Goal: Task Accomplishment & Management: Use online tool/utility

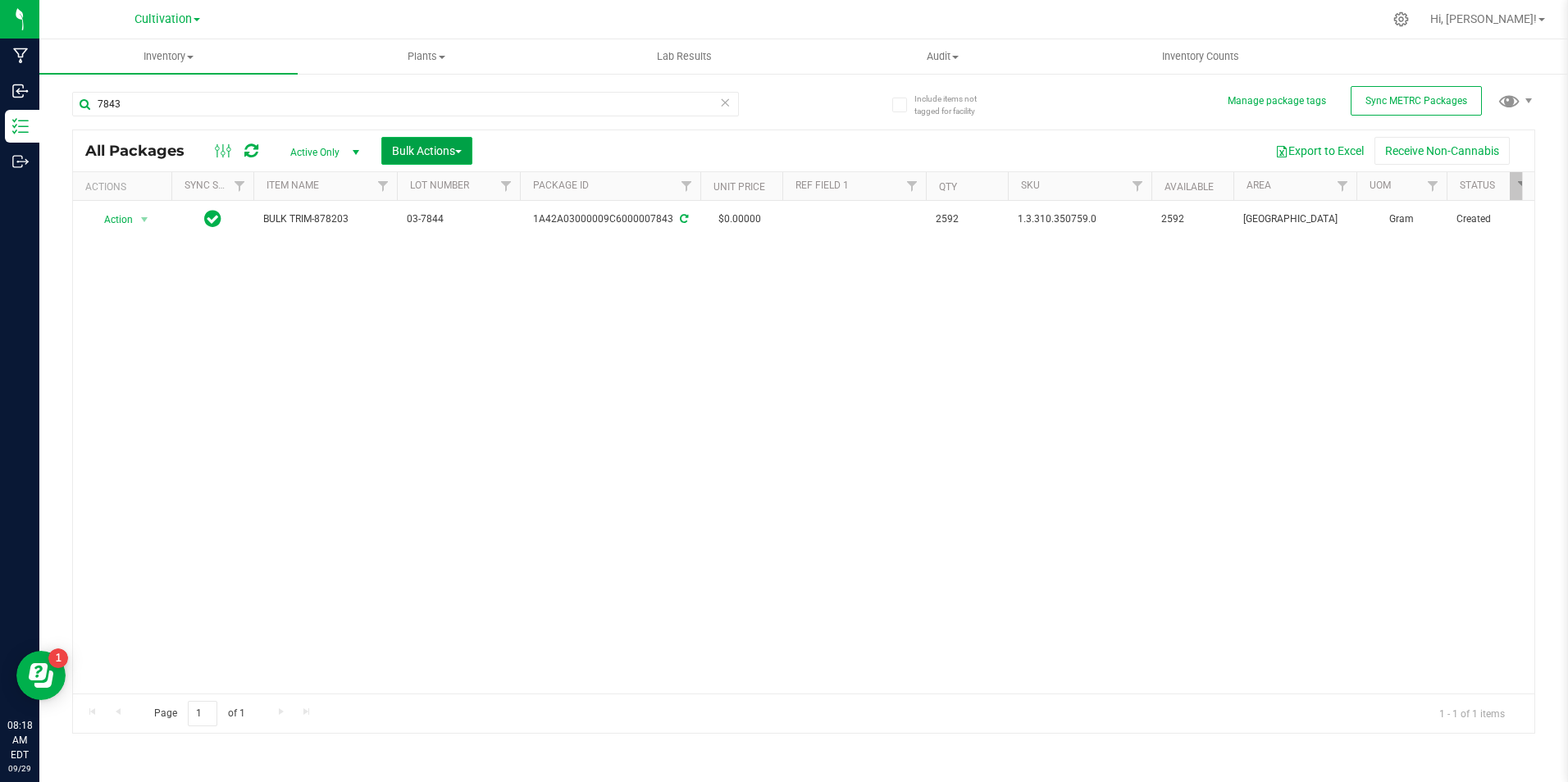
click at [427, 152] on span "Bulk Actions" at bounding box center [426, 151] width 69 height 13
click at [471, 283] on span "Locate packages" at bounding box center [433, 278] width 83 height 13
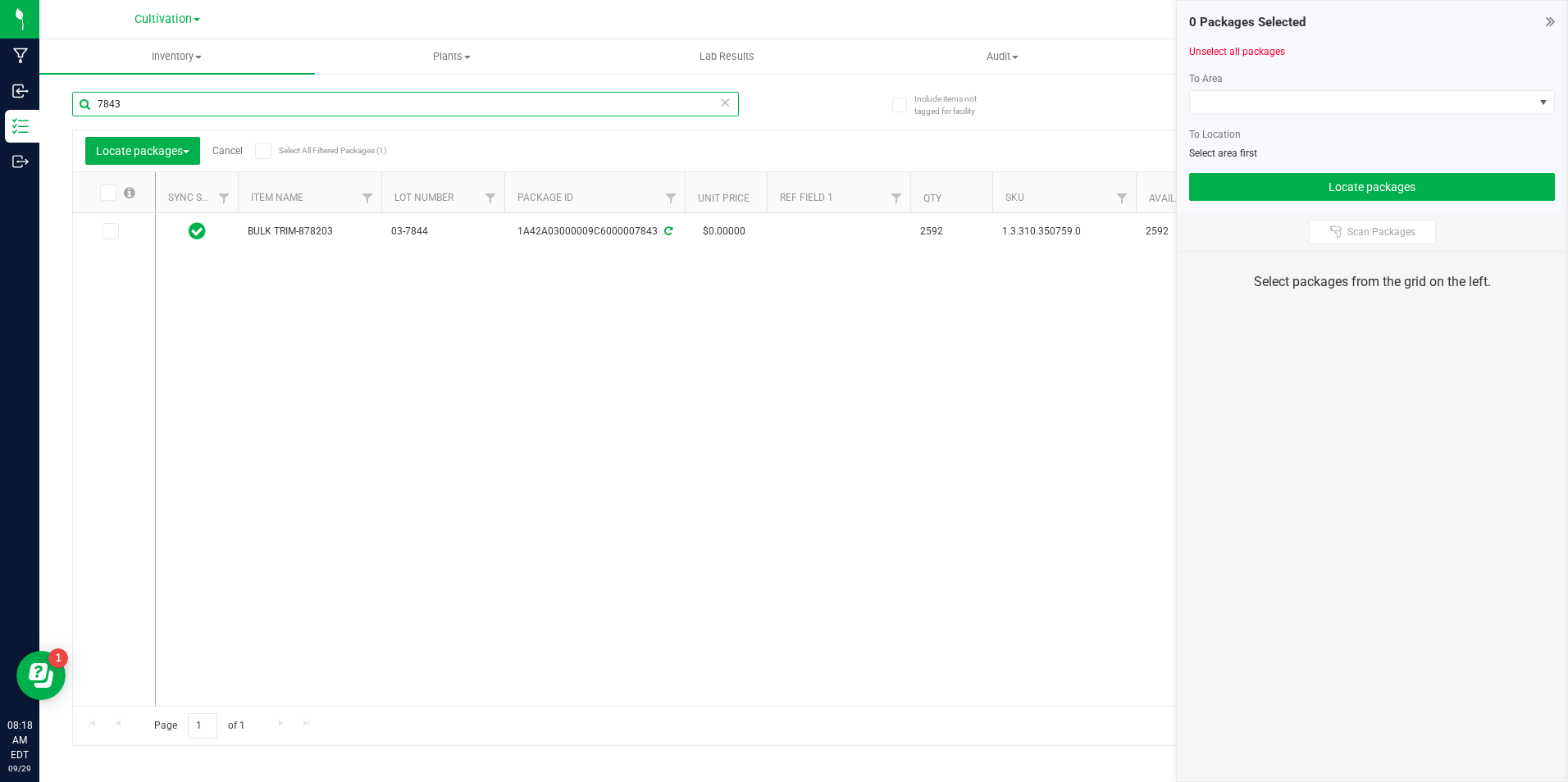
click at [255, 114] on input "7843" at bounding box center [406, 104] width 667 height 24
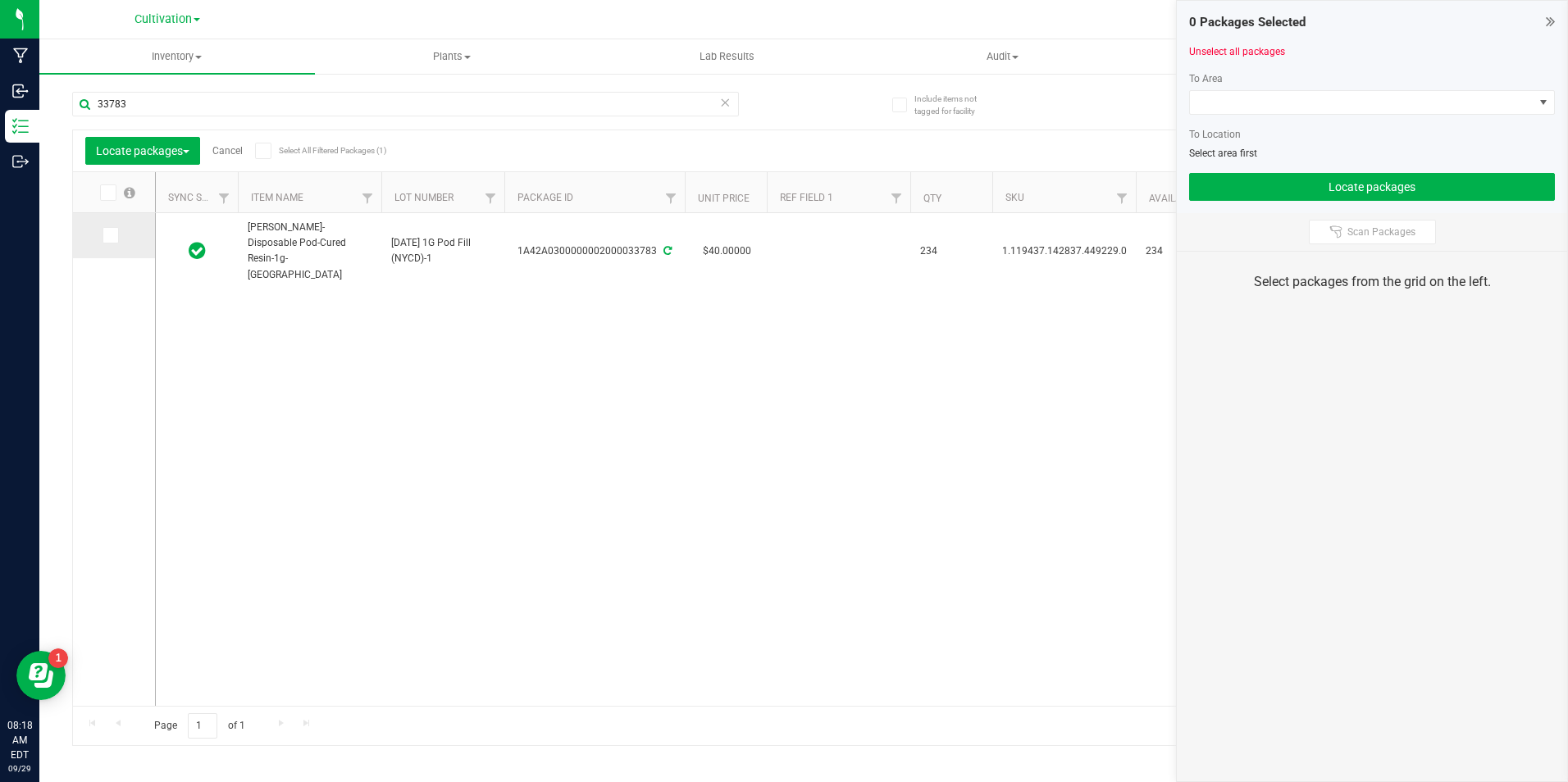
click at [114, 236] on icon at bounding box center [109, 236] width 10 height 0
click at [0, 0] on input "checkbox" at bounding box center [0, 0] width 0 height 0
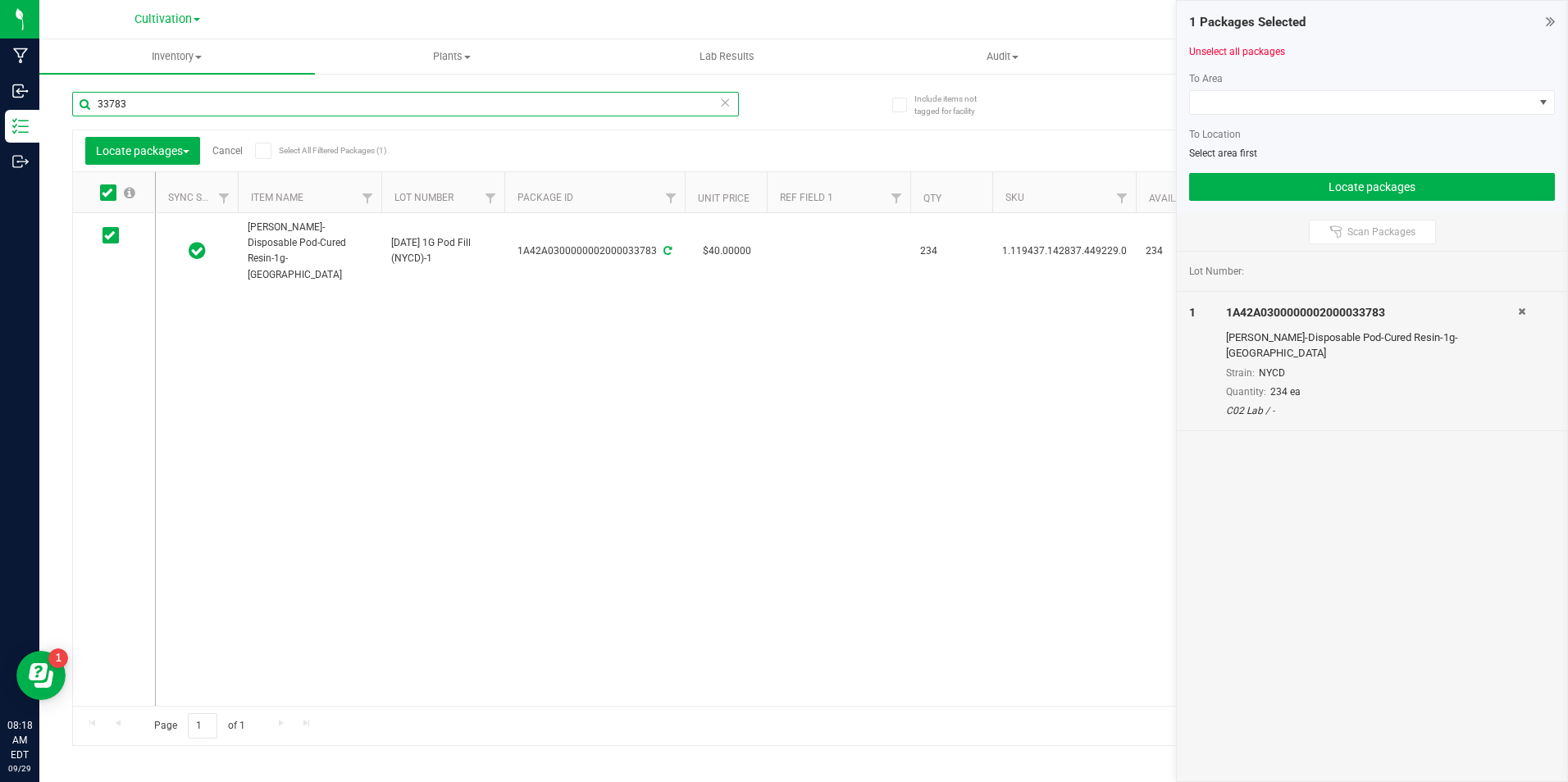
click at [142, 99] on input "33783" at bounding box center [406, 104] width 667 height 24
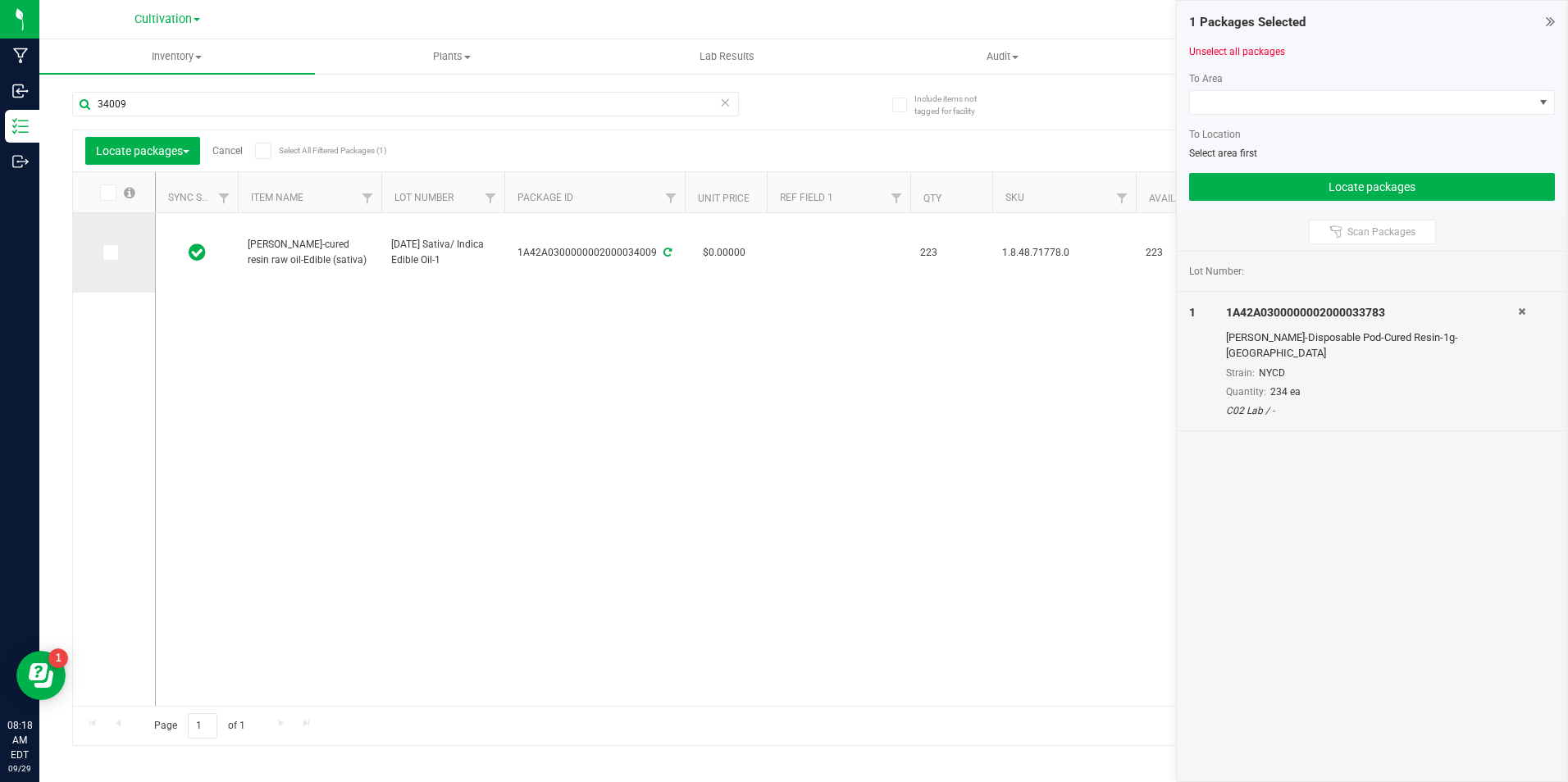
click at [110, 253] on icon at bounding box center [109, 253] width 10 height 0
click at [0, 0] on input "checkbox" at bounding box center [0, 0] width 0 height 0
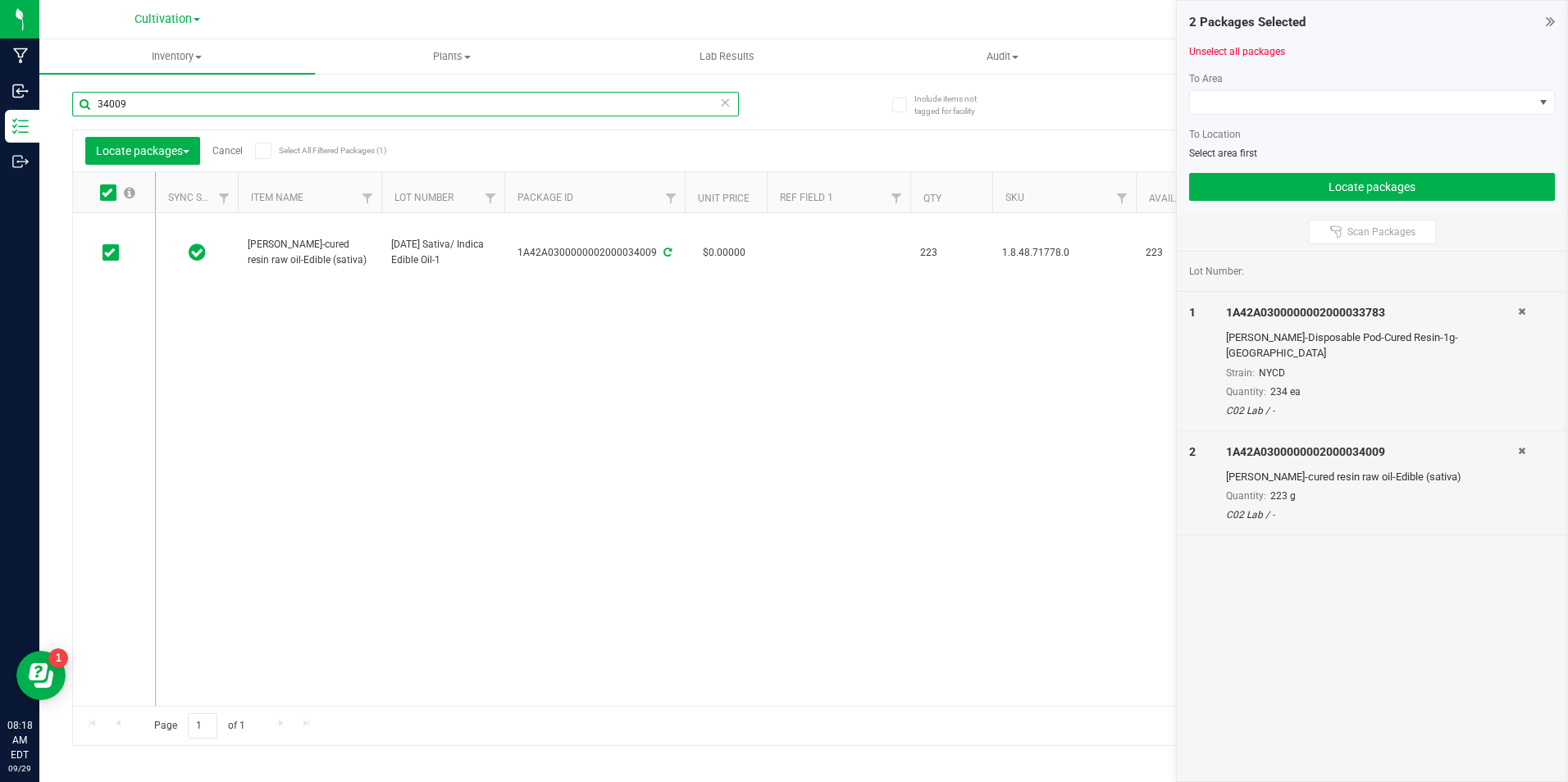
click at [148, 93] on input "34009" at bounding box center [406, 104] width 667 height 24
type input "34010"
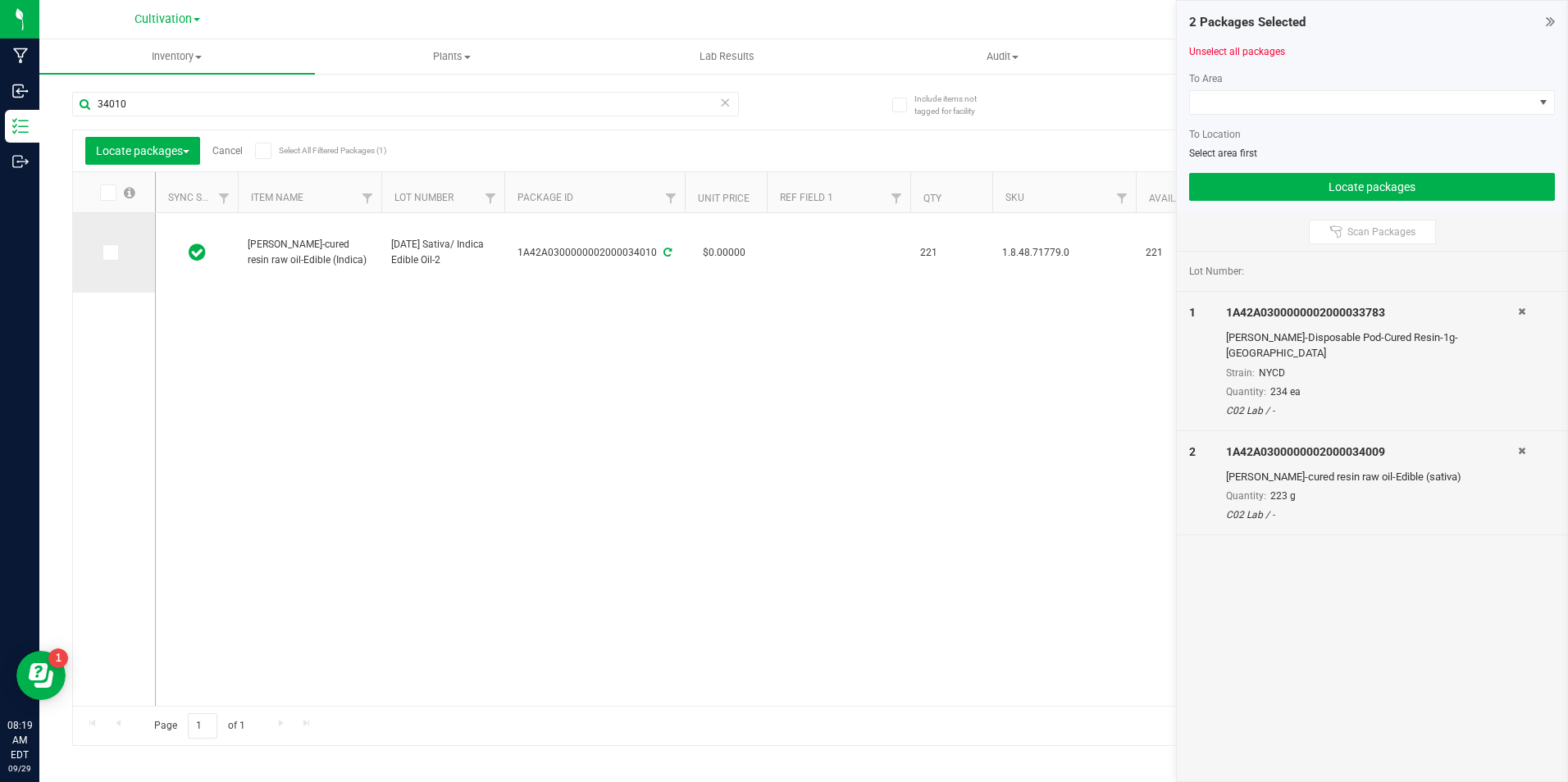
click at [106, 253] on icon at bounding box center [109, 253] width 10 height 0
click at [0, 0] on input "checkbox" at bounding box center [0, 0] width 0 height 0
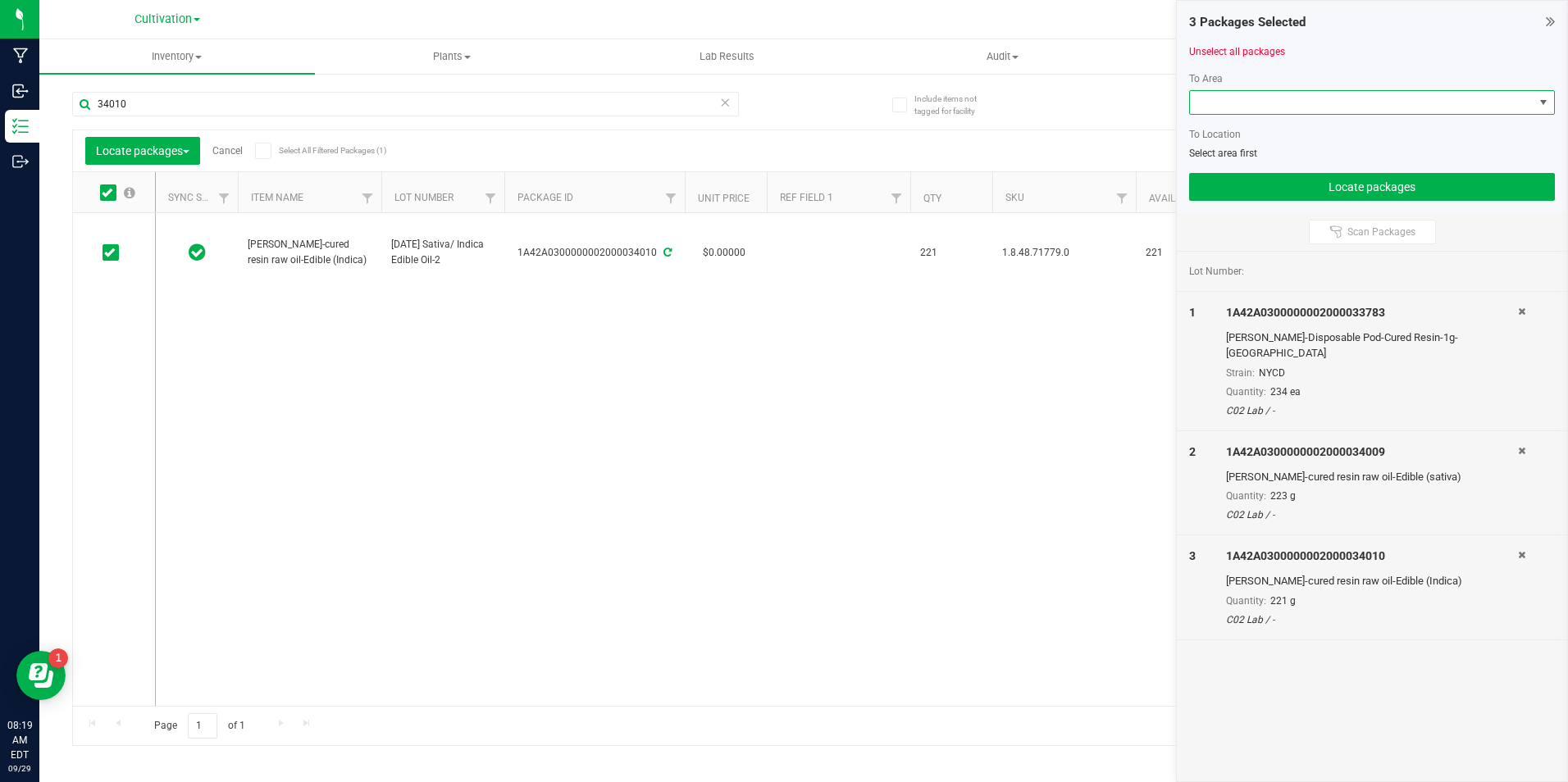
click at [1375, 101] on span at bounding box center [1361, 102] width 344 height 23
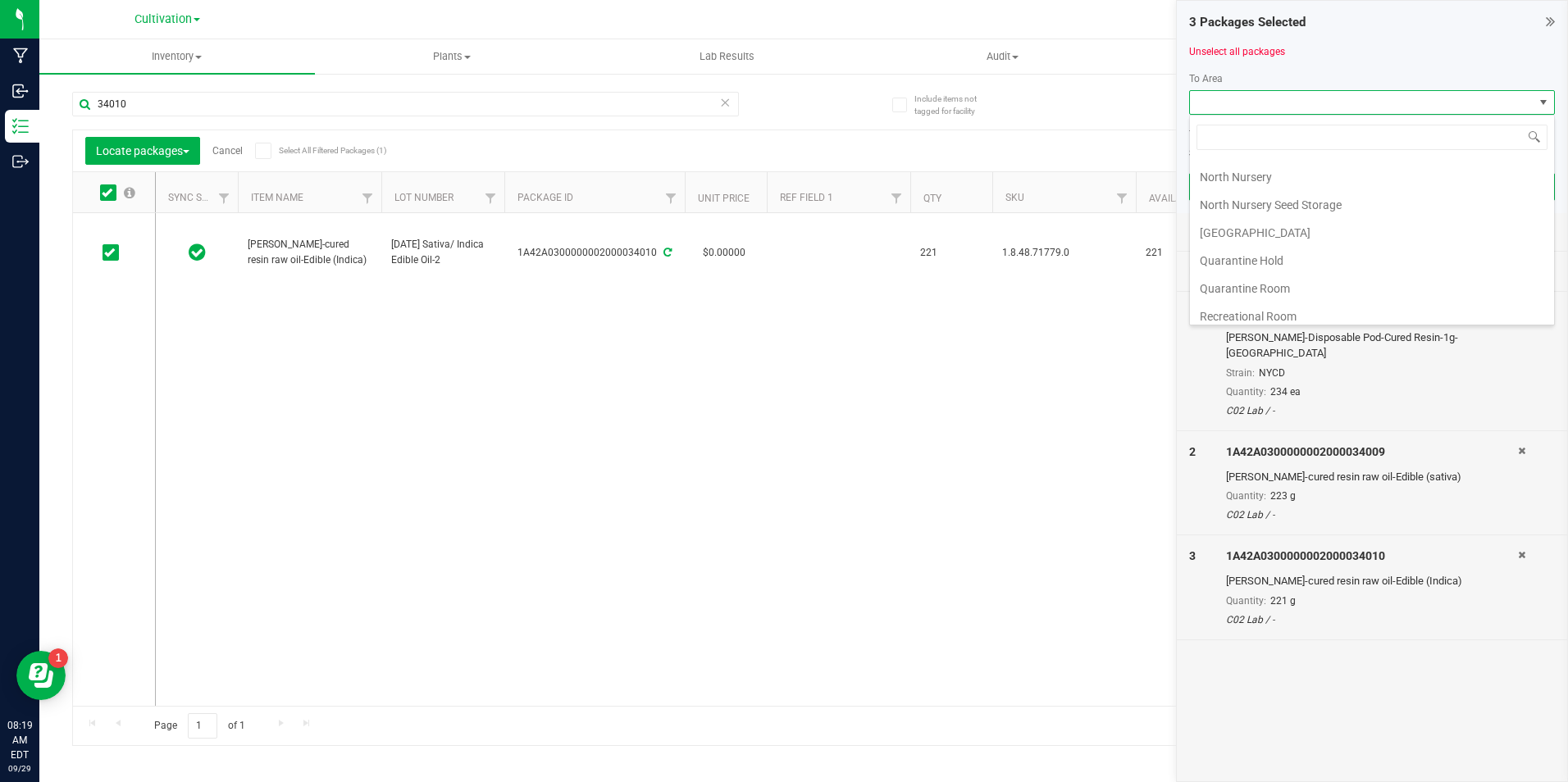
scroll to position [328, 0]
click at [1342, 252] on li "Quarantine Room" at bounding box center [1372, 263] width 364 height 28
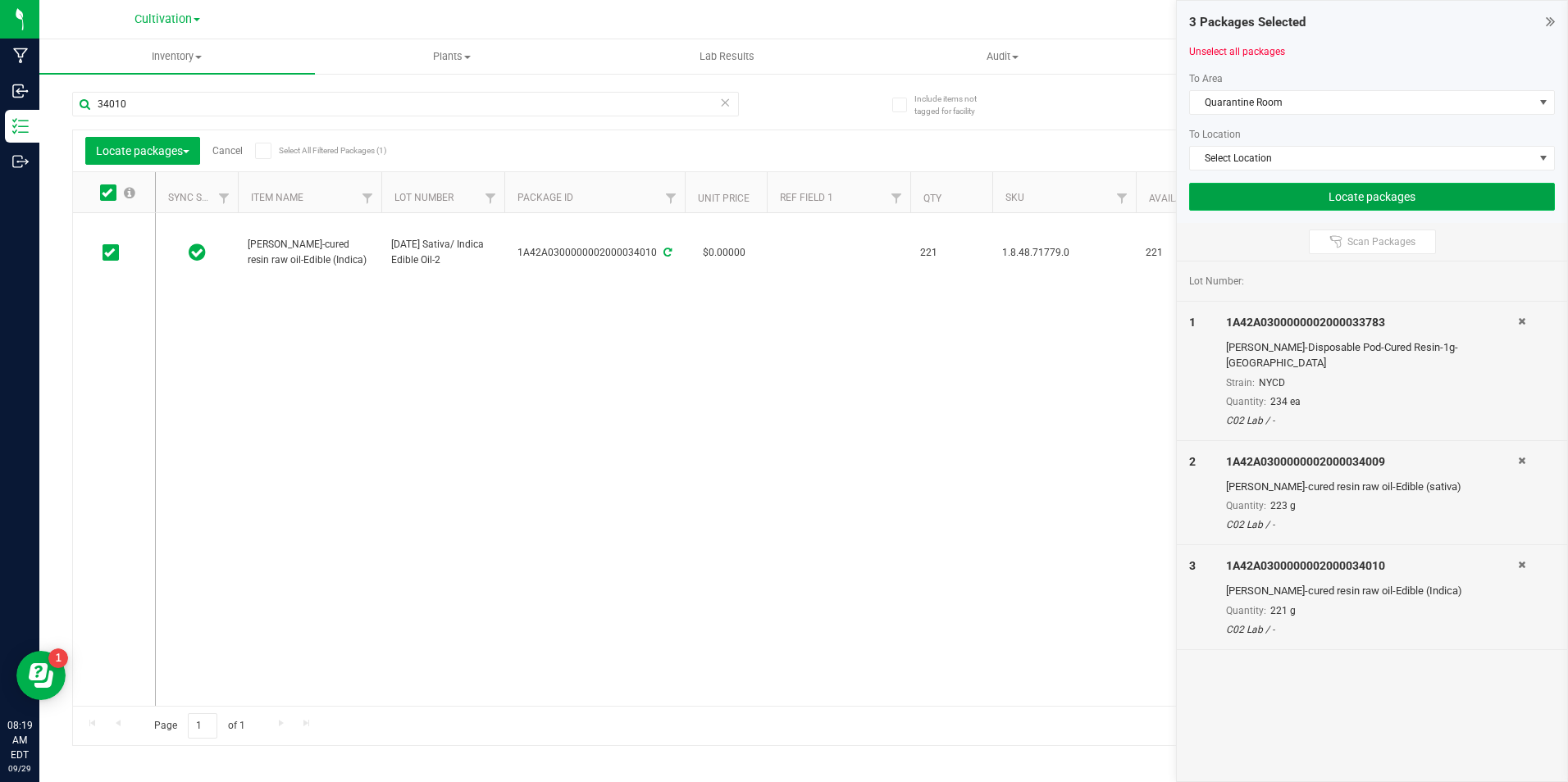
click at [1320, 199] on button "Locate packages" at bounding box center [1371, 197] width 365 height 28
